Goal: Transaction & Acquisition: Purchase product/service

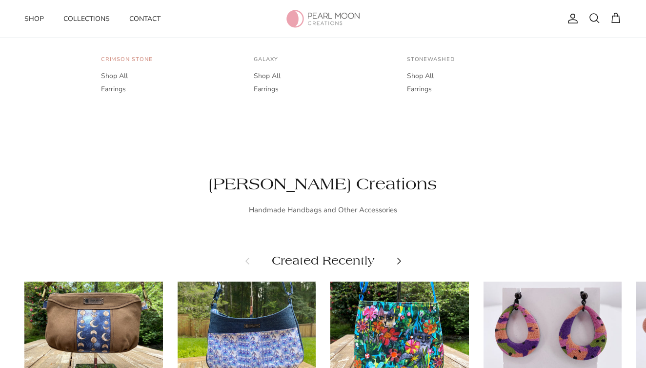
click at [116, 56] on link "Crimson Stone" at bounding box center [127, 63] width 52 height 14
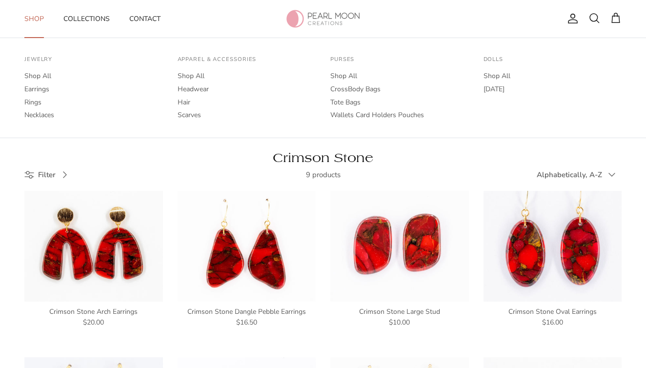
click at [36, 20] on link "Shop" at bounding box center [34, 19] width 37 height 32
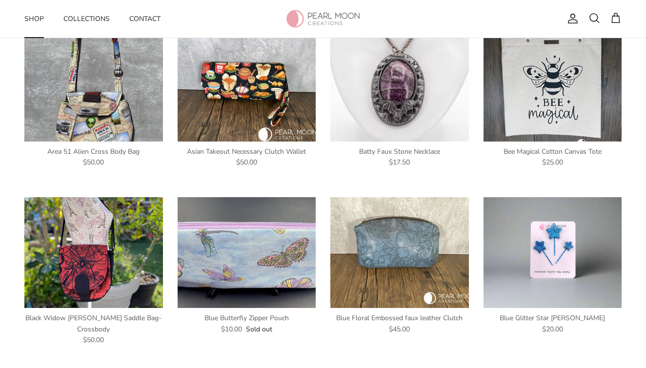
scroll to position [335, 0]
